Goal: Information Seeking & Learning: Learn about a topic

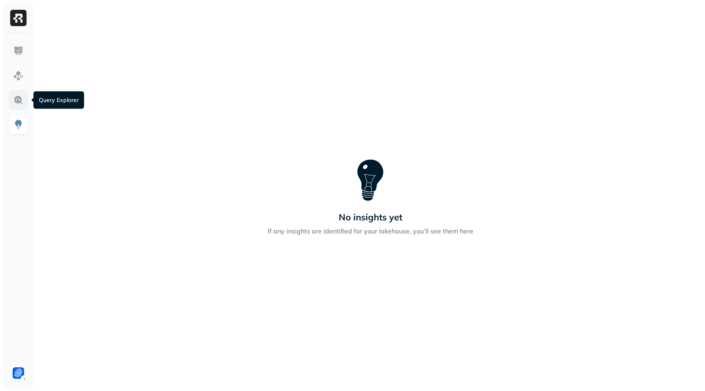
click at [14, 102] on img at bounding box center [18, 100] width 11 height 11
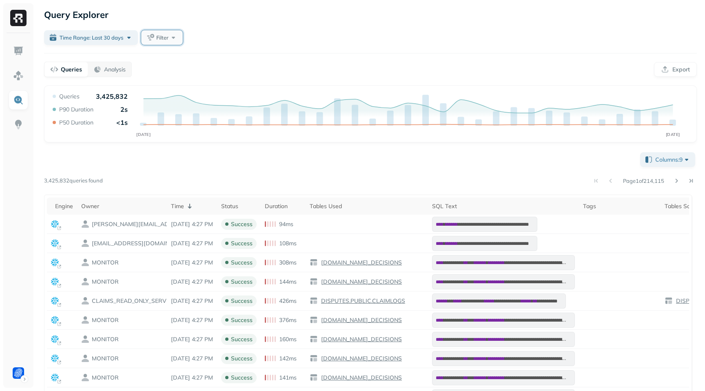
click at [161, 40] on span "Filter" at bounding box center [162, 38] width 12 height 8
click at [246, 61] on div "Add filters Reset" at bounding box center [201, 63] width 100 height 15
click at [268, 11] on div "Query Explorer" at bounding box center [370, 14] width 653 height 15
click at [160, 37] on span "Filter" at bounding box center [162, 38] width 12 height 8
type input "********"
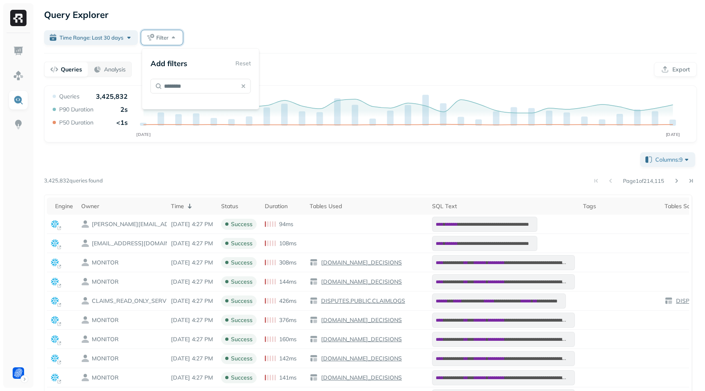
click at [209, 36] on div "Time Range: Last 30 days Filter" at bounding box center [370, 37] width 653 height 15
click at [164, 41] on button "Filter" at bounding box center [162, 37] width 42 height 15
click at [175, 39] on button "Filter" at bounding box center [162, 37] width 42 height 15
type input "****"
click at [152, 118] on button "button" at bounding box center [155, 120] width 8 height 8
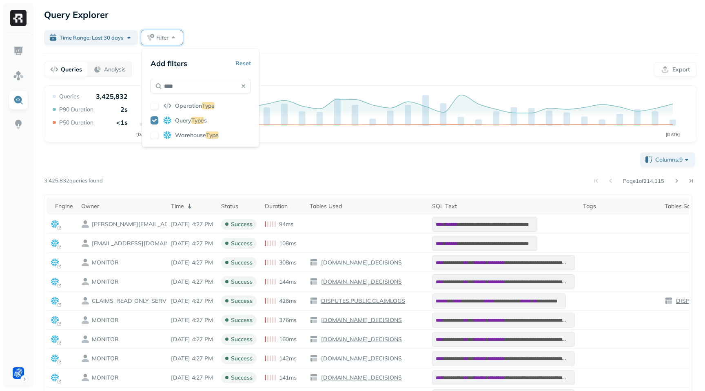
click at [250, 42] on div "Time Range: Last 30 days Filter" at bounding box center [370, 37] width 653 height 15
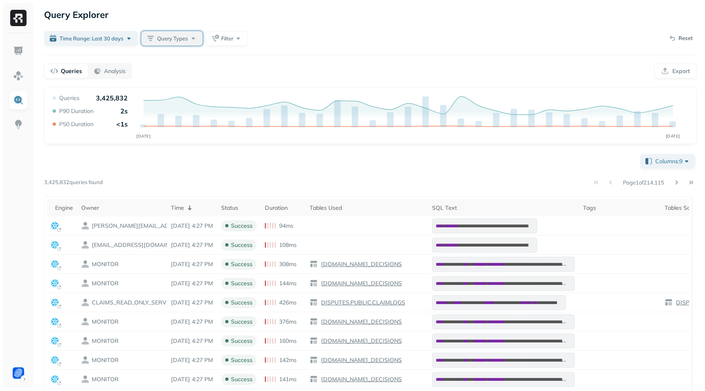
click at [189, 42] on button "Query Types" at bounding box center [172, 38] width 62 height 15
click at [304, 36] on div "Time Range: Last 30 days Query Types Filter Reset" at bounding box center [370, 38] width 653 height 16
click at [182, 39] on span "Query Types" at bounding box center [172, 39] width 31 height 8
click at [295, 24] on div "Query Explorer Time Range: Last 30 days Query Types Filter Reset Queries Analys…" at bounding box center [370, 270] width 669 height 540
click at [190, 41] on div "Query Types" at bounding box center [177, 38] width 40 height 8
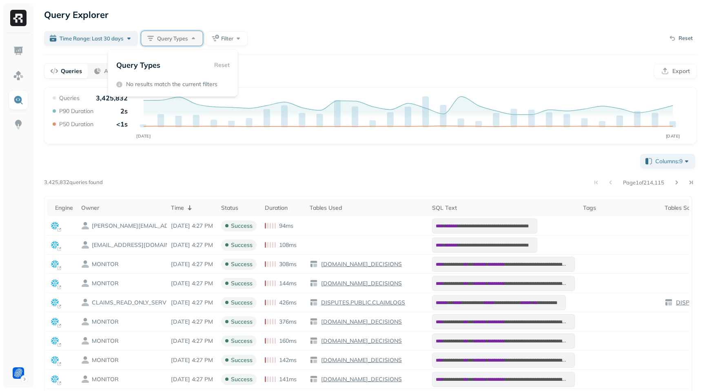
click at [227, 66] on div "Query Types Reset" at bounding box center [172, 65] width 113 height 15
click at [226, 23] on div "Query Explorer Time Range: Last 30 days Query Types Filter Reset Queries Analys…" at bounding box center [370, 270] width 669 height 540
click at [227, 48] on div "Query Explorer Time Range: Last 30 days Query Types Filter Reset Queries Analys…" at bounding box center [370, 270] width 669 height 540
click at [230, 40] on span "Filter" at bounding box center [227, 39] width 12 height 8
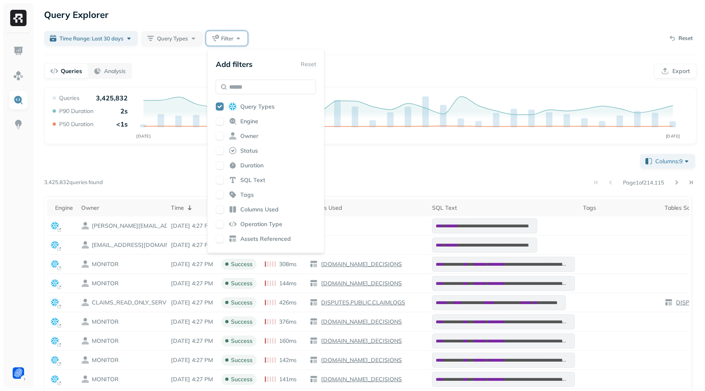
click at [220, 148] on button "button" at bounding box center [220, 151] width 8 height 8
click at [289, 44] on div "Time Range: Last 30 days Query Types Filter Reset" at bounding box center [370, 38] width 653 height 16
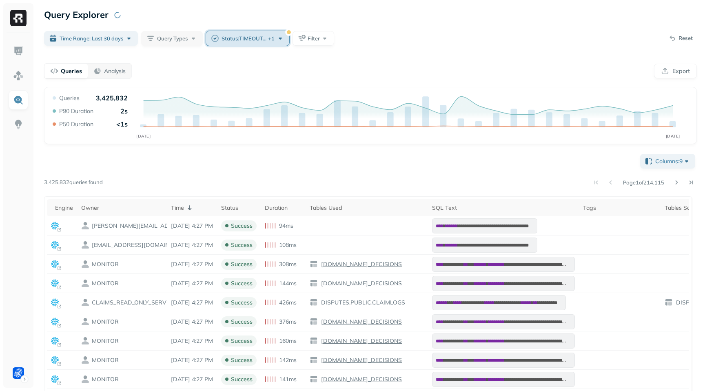
click at [264, 40] on span "Status : TIMEOUT ..." at bounding box center [244, 39] width 45 height 8
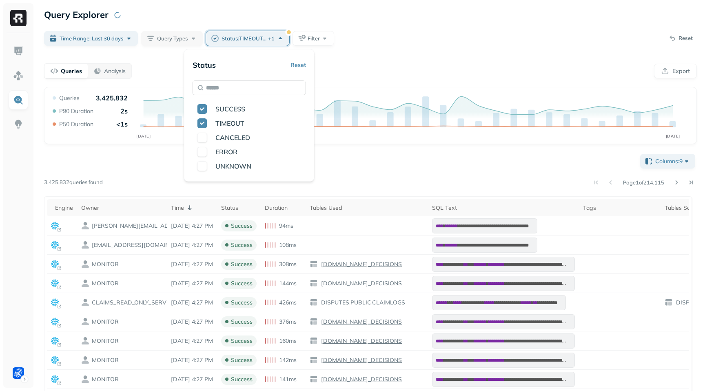
click at [393, 27] on div "Query Explorer Time Range: Last 30 days Query Types Status : TIMEOUT ... + 1 Fi…" at bounding box center [370, 270] width 669 height 540
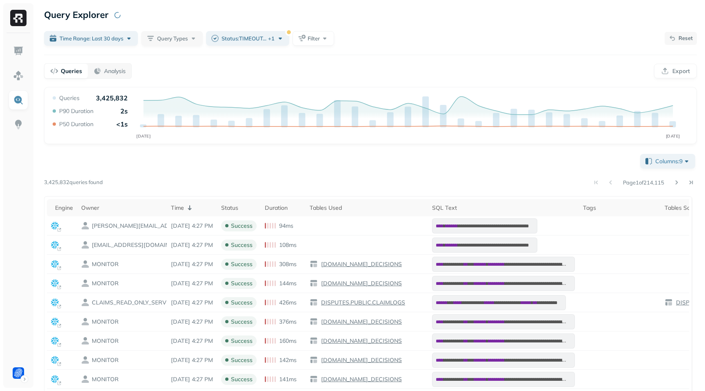
click at [673, 37] on button "Reset" at bounding box center [681, 38] width 32 height 13
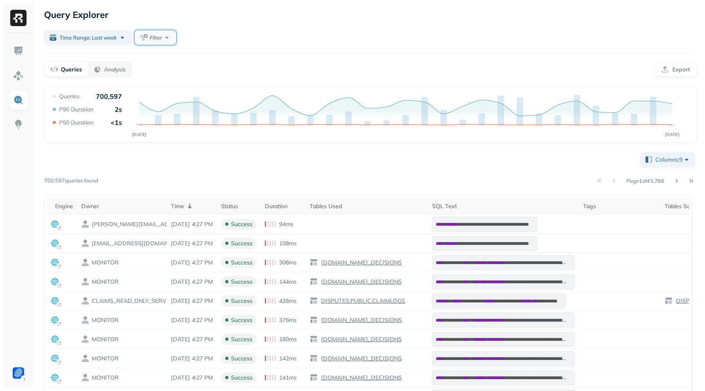
click at [167, 39] on button "Filter" at bounding box center [156, 37] width 42 height 15
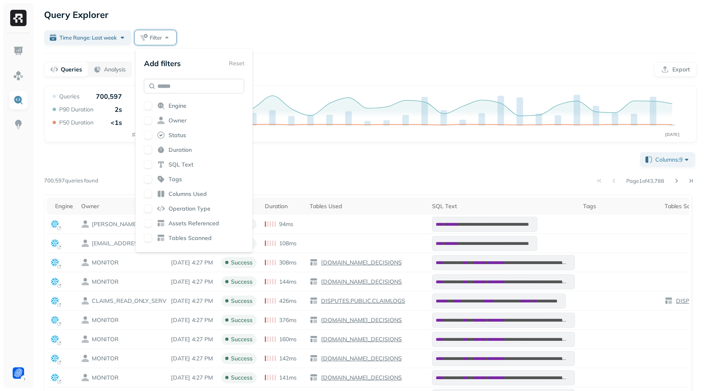
click at [207, 83] on input "text" at bounding box center [194, 86] width 100 height 15
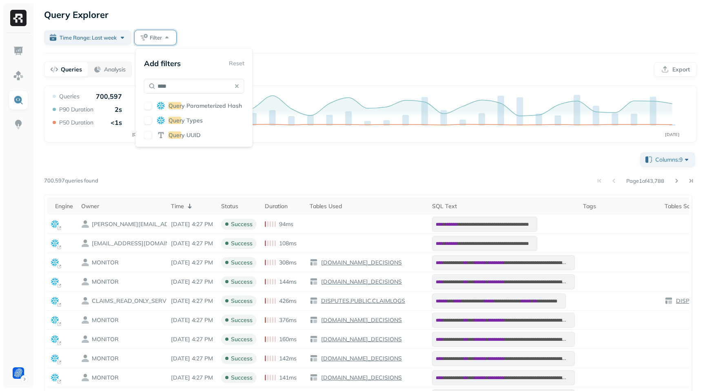
type input "****"
click at [149, 117] on button "button" at bounding box center [148, 120] width 8 height 8
click at [280, 34] on div "Time Range: Last week Filter" at bounding box center [370, 37] width 653 height 15
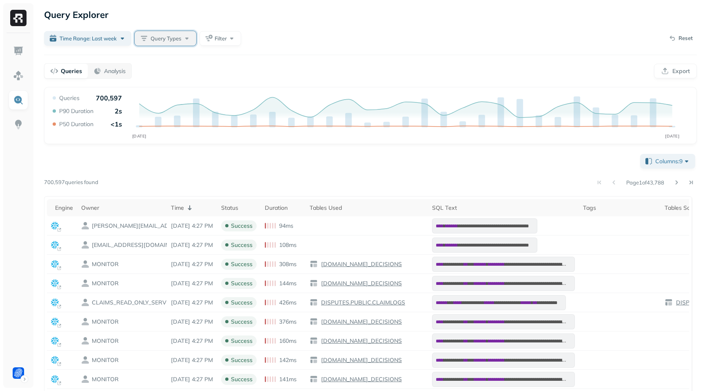
click at [175, 41] on span "Query Types" at bounding box center [166, 39] width 31 height 8
click at [267, 36] on div "Time Range: Last week Query Types Filter Reset" at bounding box center [370, 38] width 653 height 16
click at [230, 40] on button "Filter" at bounding box center [221, 38] width 42 height 15
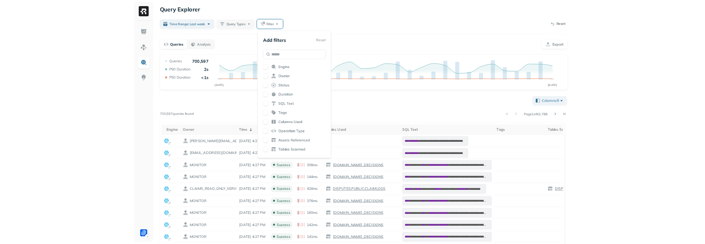
scroll to position [16, 0]
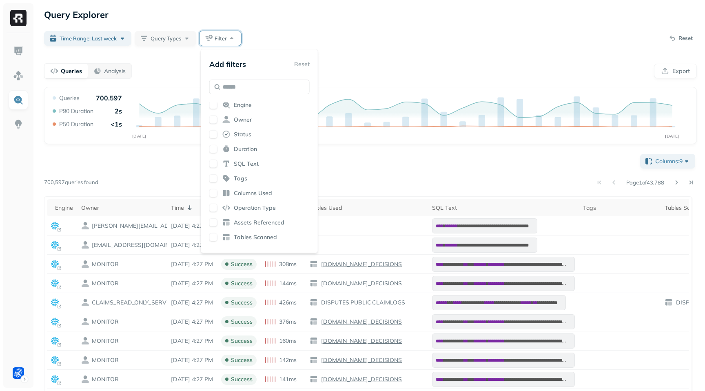
click at [215, 227] on div "Query Types Engine Owner Status Duration SQL Text Tags Columns Used Operation T…" at bounding box center [259, 173] width 100 height 143
click at [210, 221] on button "button" at bounding box center [213, 222] width 8 height 8
click at [351, 19] on div "Query Explorer" at bounding box center [370, 14] width 653 height 15
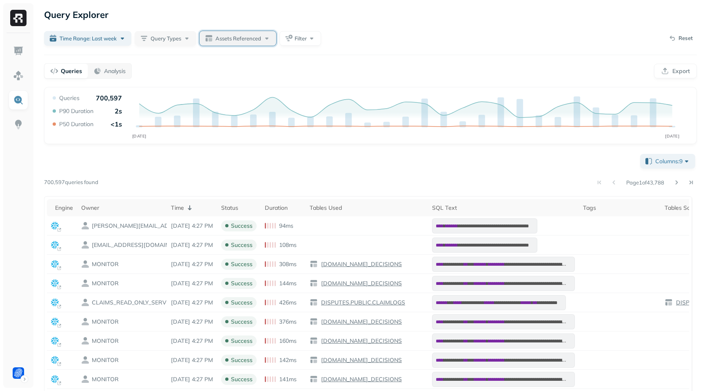
click at [269, 37] on div "Assets Referenced" at bounding box center [243, 38] width 56 height 8
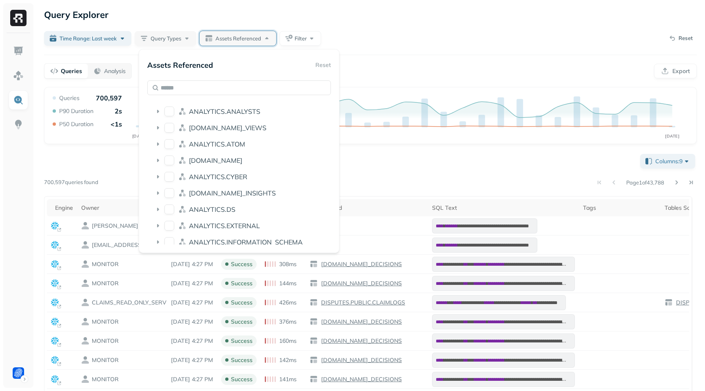
click at [321, 64] on div "Assets Referenced Reset" at bounding box center [239, 65] width 184 height 15
click at [384, 31] on div "Time Range: Last week Query Types Assets Referenced Filter Reset" at bounding box center [370, 38] width 653 height 16
